Goal: Information Seeking & Learning: Learn about a topic

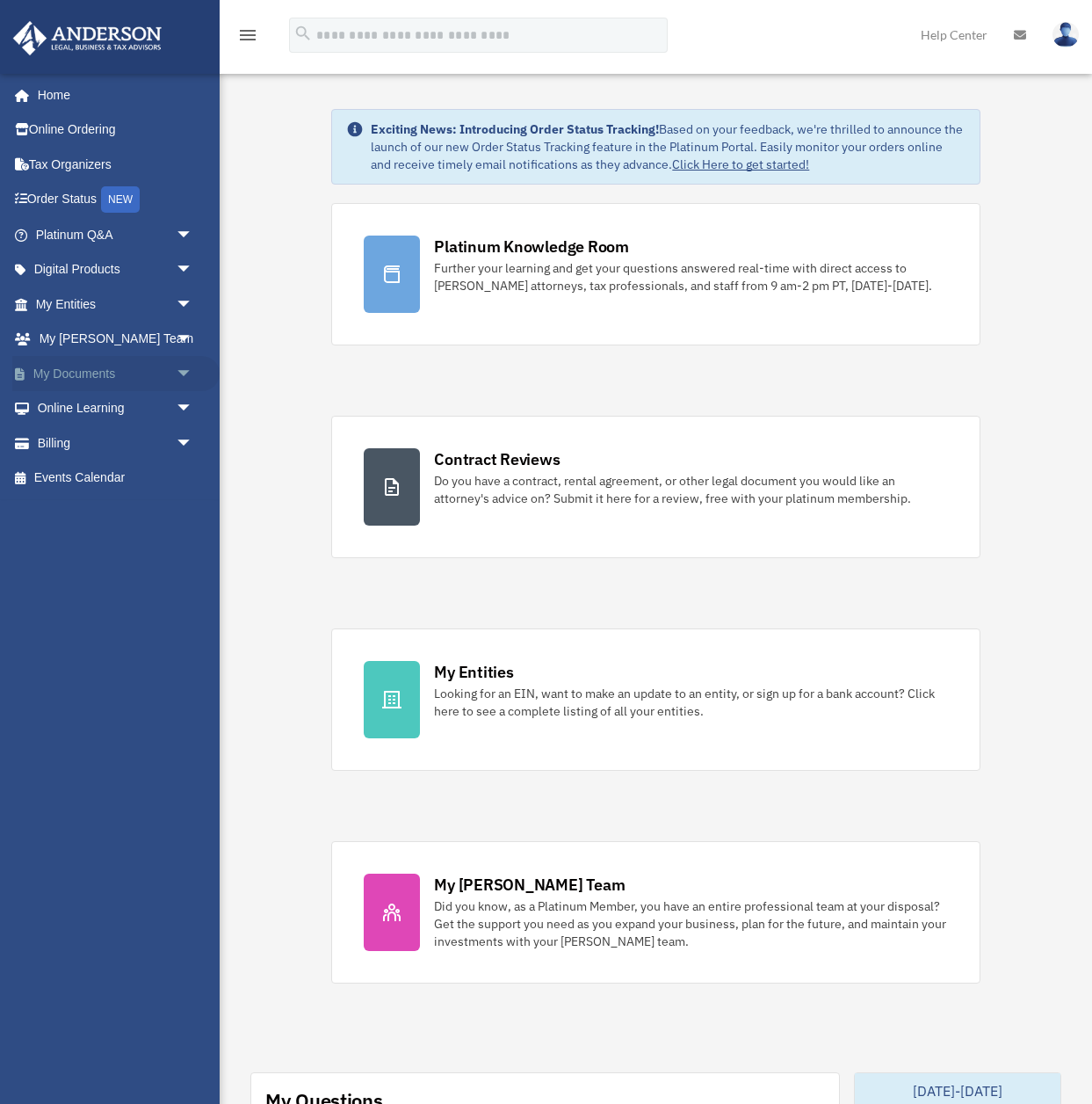
click at [86, 375] on link "My Documents arrow_drop_down" at bounding box center [116, 374] width 208 height 35
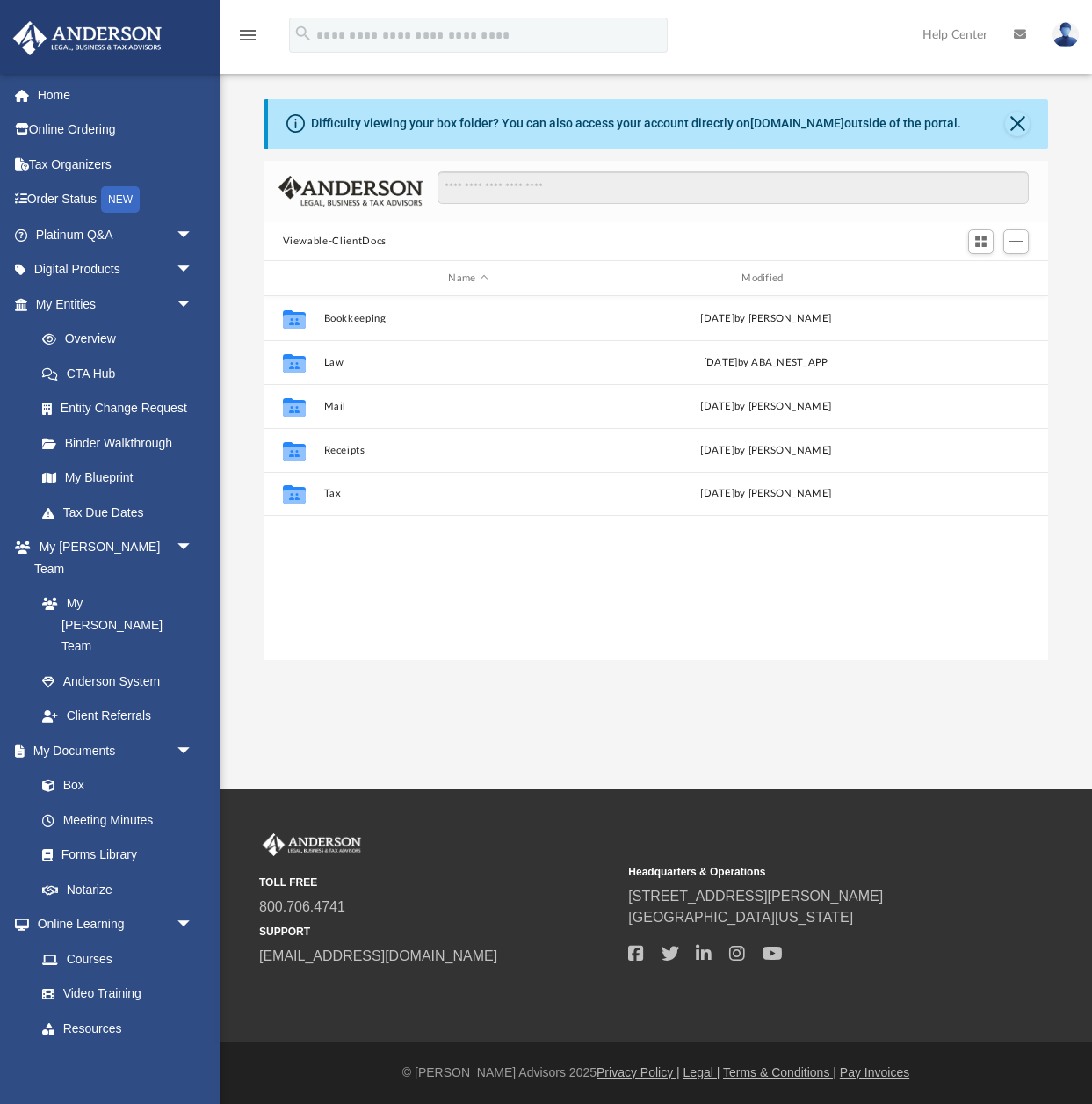
scroll to position [399, 786]
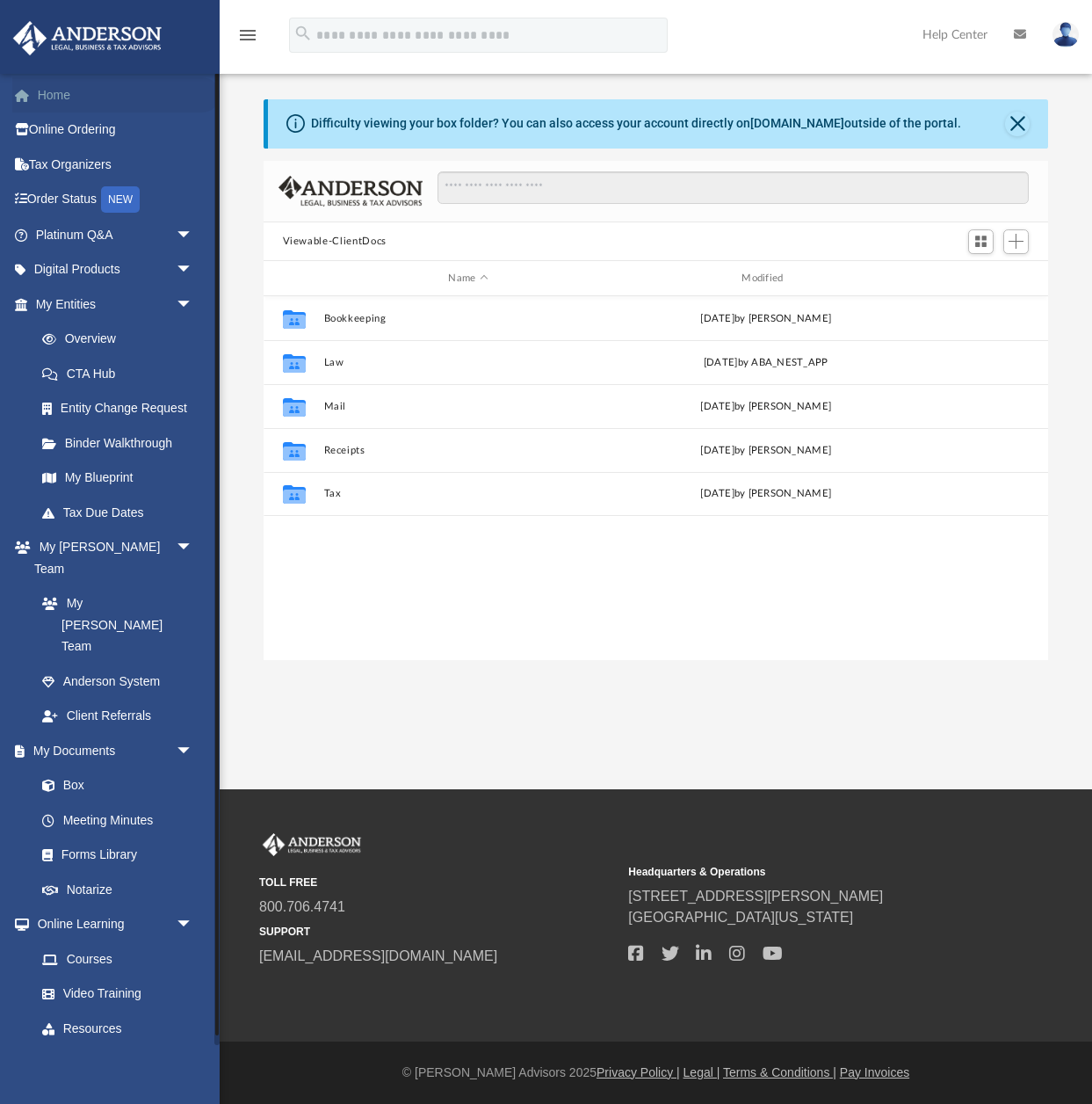
click at [52, 99] on link "Home" at bounding box center [116, 95] width 208 height 35
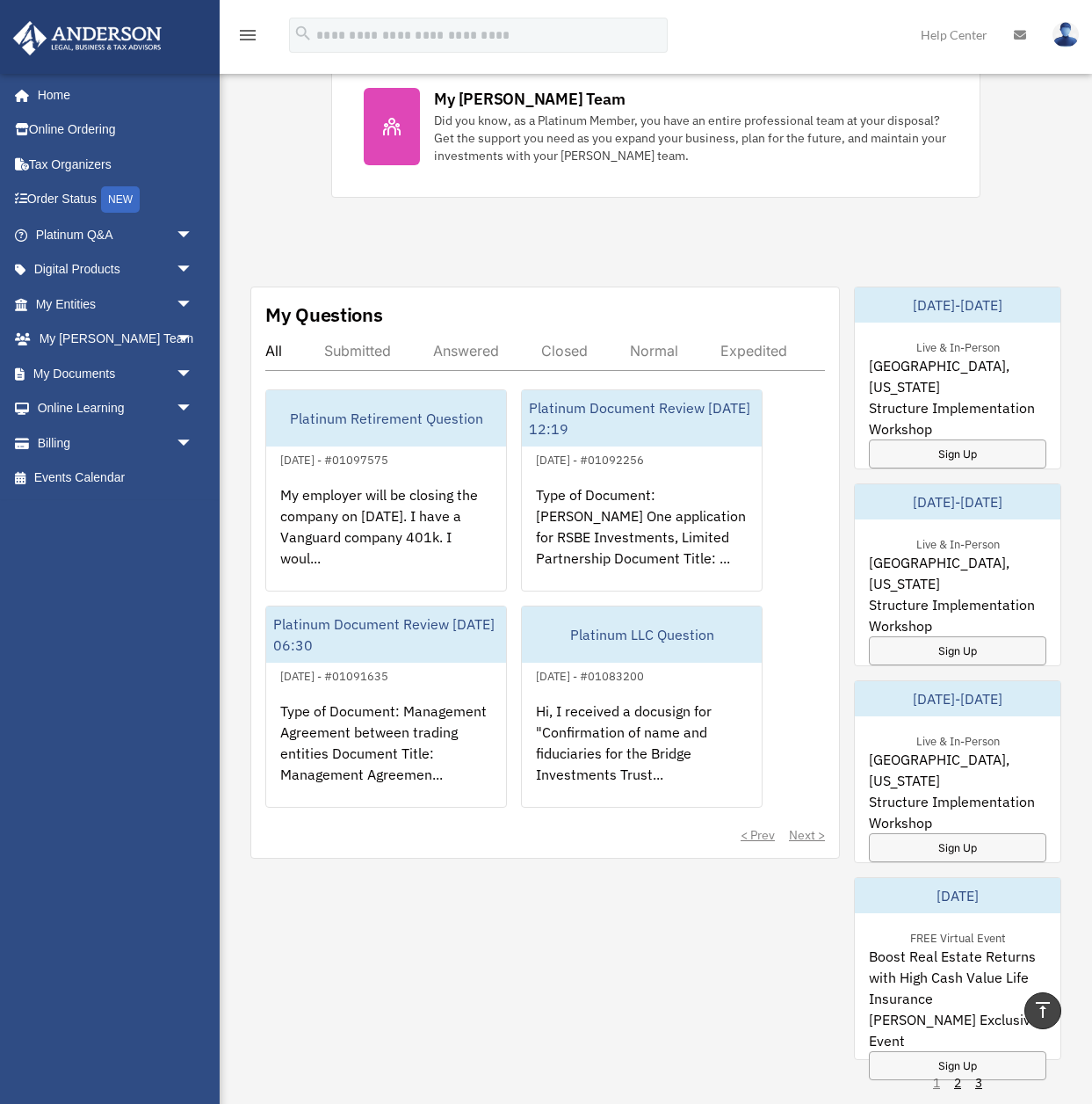
scroll to position [787, 0]
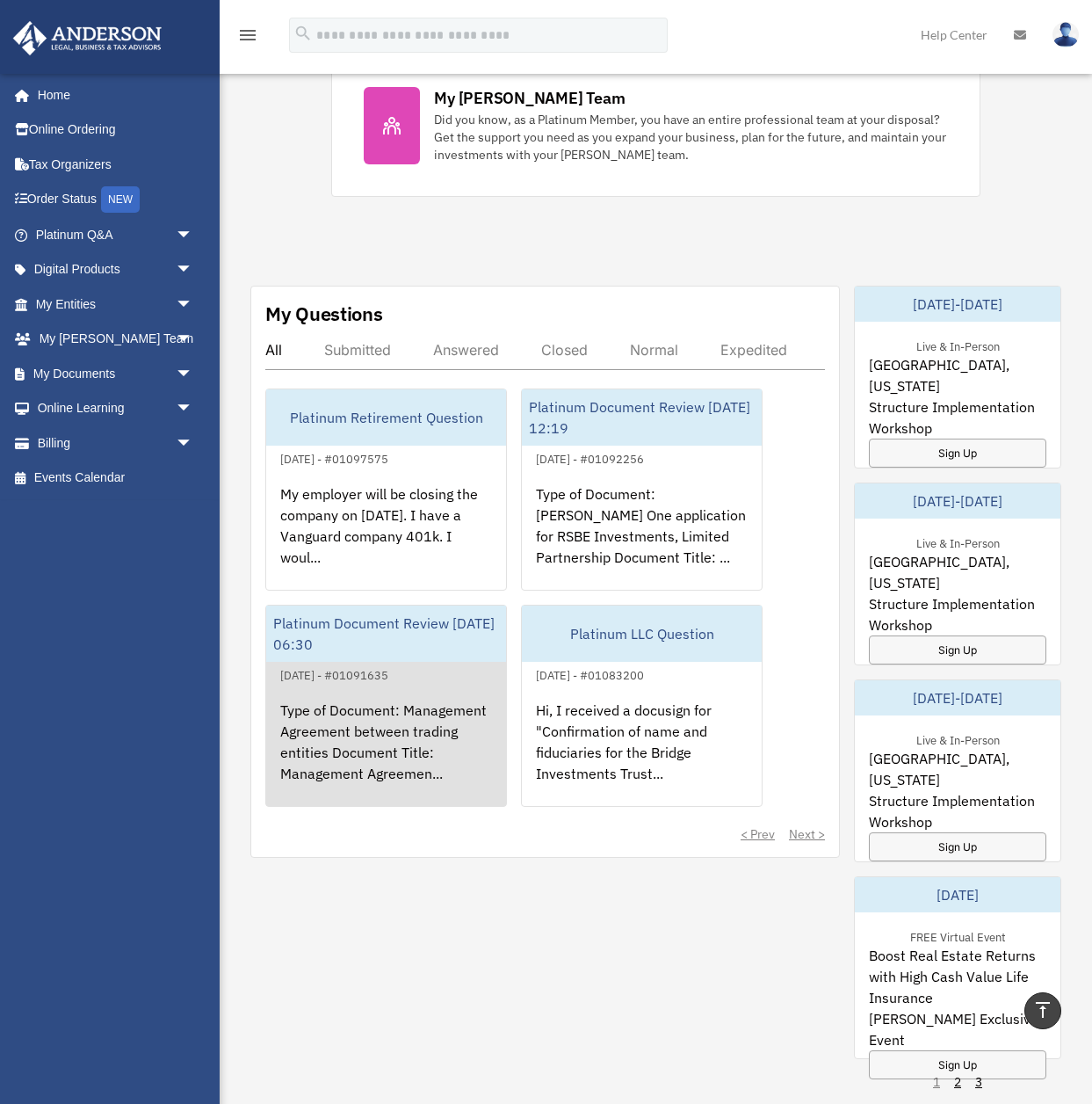
click at [406, 754] on div "Type of Document: Management Agreement between trading entities Document Title:…" at bounding box center [386, 754] width 240 height 138
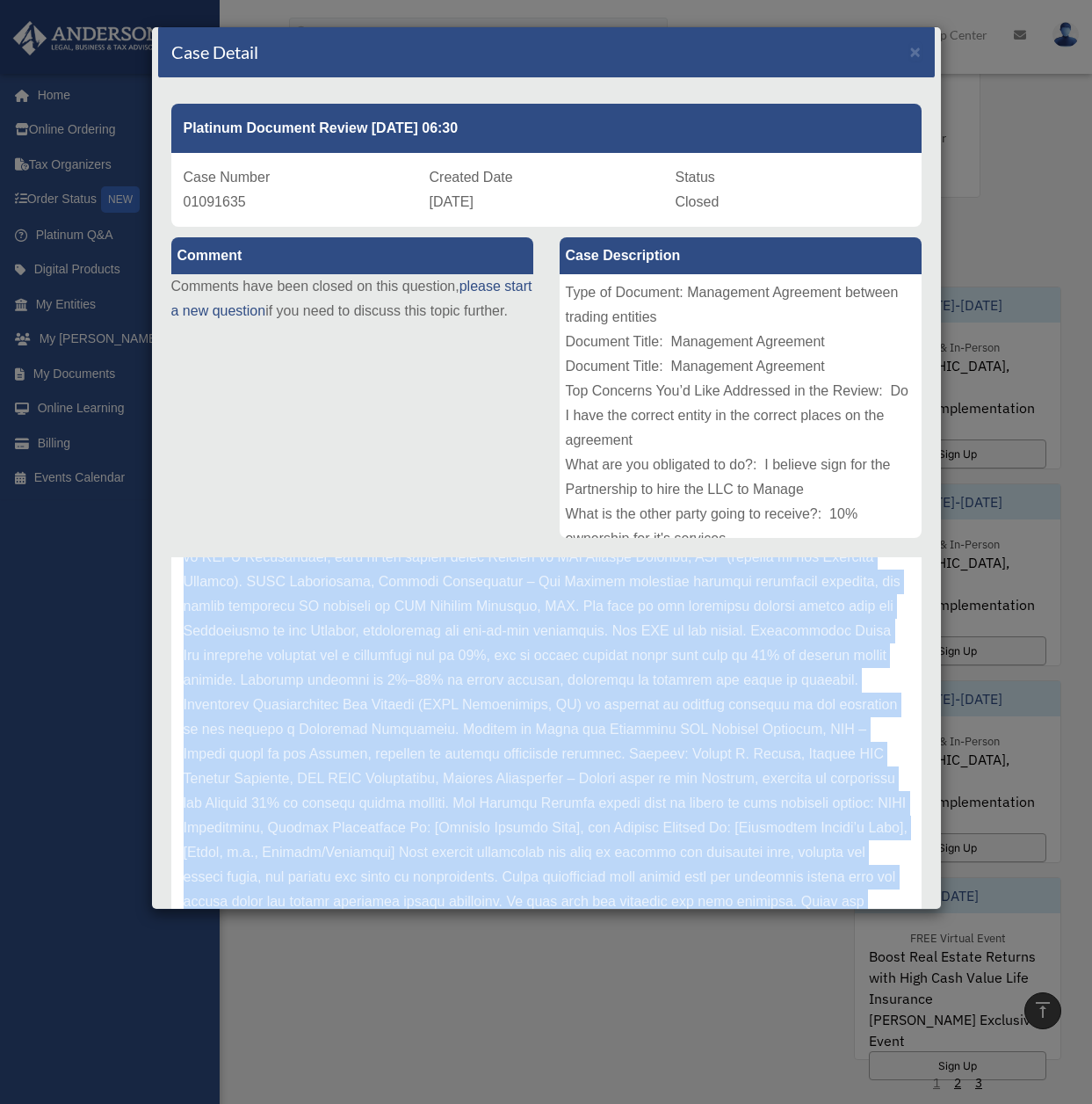
scroll to position [59, 0]
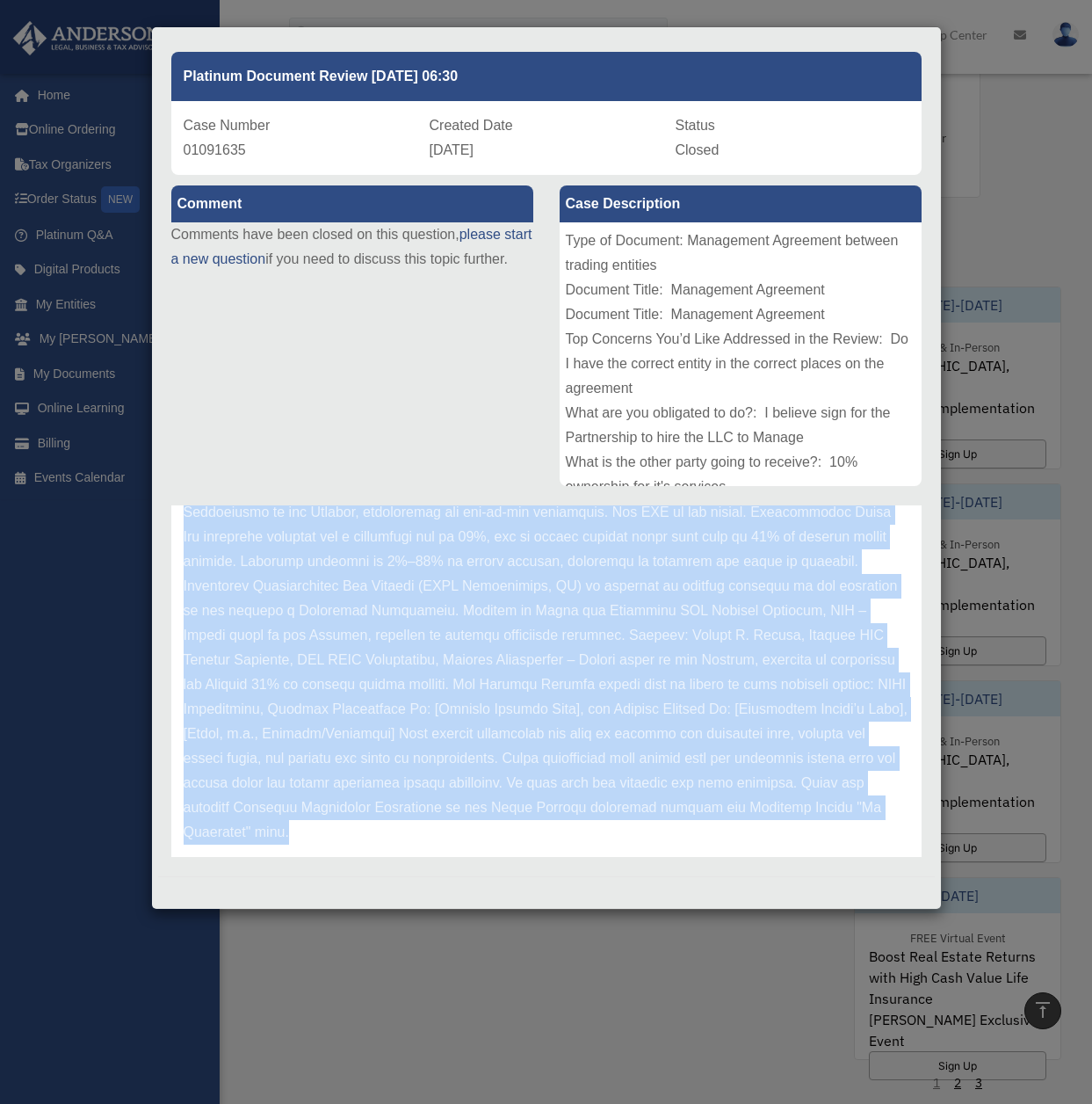
drag, startPoint x: 429, startPoint y: 605, endPoint x: 606, endPoint y: 825, distance: 282.4
click at [623, 864] on div "Platinum Document Review 08/28/2025 06:30 Case Number 01091635 Created Date Aug…" at bounding box center [546, 451] width 777 height 849
copy p "Key Observations Signature Page Confusion The signature block is unclear. The h…"
